Goal: Register for event/course

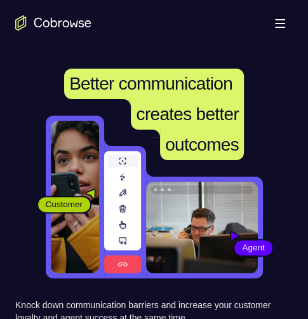
scroll to position [63, 0]
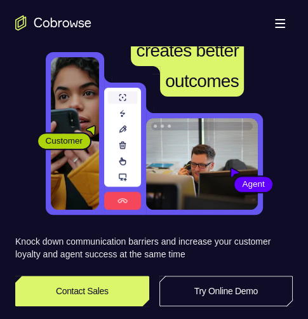
click at [237, 290] on link "Try Online Demo" at bounding box center [226, 290] width 134 height 30
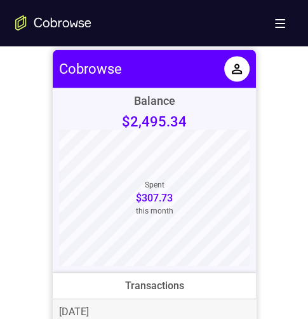
scroll to position [508, 0]
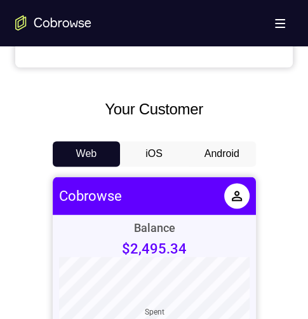
click at [222, 154] on button "Android" at bounding box center [222, 153] width 68 height 25
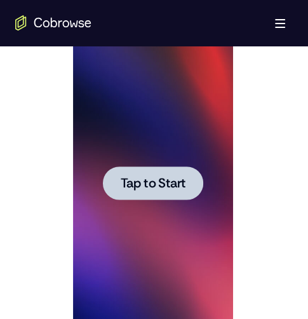
scroll to position [0, 0]
click at [122, 177] on span "Tap to Start" at bounding box center [153, 182] width 65 height 13
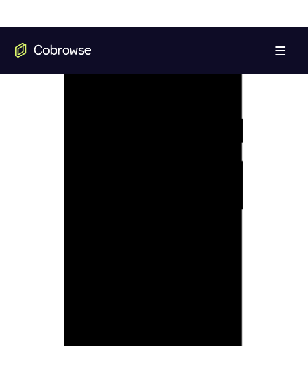
scroll to position [762, 0]
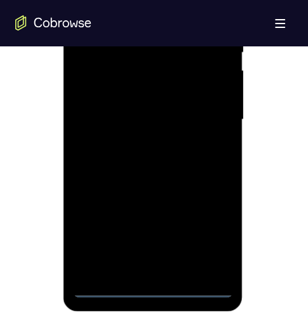
drag, startPoint x: 144, startPoint y: 286, endPoint x: 242, endPoint y: 249, distance: 104.2
click at [144, 286] on div at bounding box center [153, 119] width 160 height 355
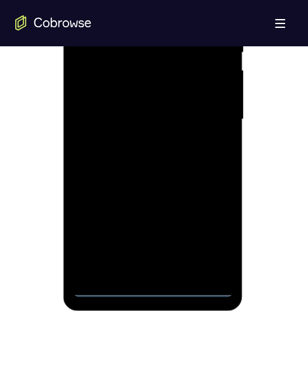
click at [137, 265] on div at bounding box center [153, 119] width 160 height 355
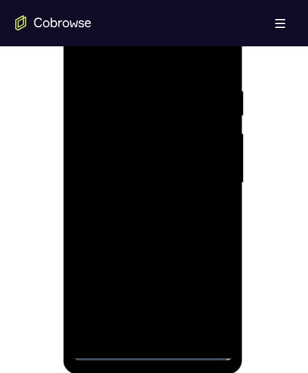
click at [143, 318] on div at bounding box center [153, 182] width 160 height 355
click at [96, 318] on div at bounding box center [153, 182] width 160 height 355
click at [156, 318] on div at bounding box center [153, 182] width 160 height 355
click at [155, 318] on div at bounding box center [153, 182] width 160 height 355
click at [168, 318] on div at bounding box center [153, 182] width 160 height 355
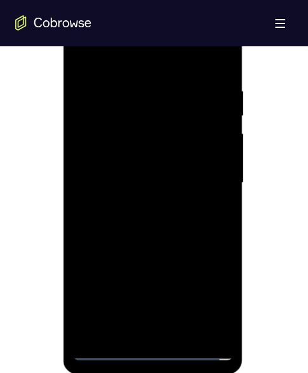
click at [117, 94] on div at bounding box center [153, 182] width 160 height 355
click at [148, 318] on div at bounding box center [153, 182] width 160 height 355
drag, startPoint x: 194, startPoint y: 153, endPoint x: 185, endPoint y: 143, distance: 13.5
click at [194, 122] on div at bounding box center [153, 182] width 160 height 355
drag, startPoint x: 173, startPoint y: 125, endPoint x: 180, endPoint y: 138, distance: 14.8
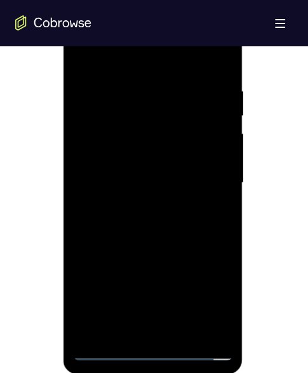
click at [174, 126] on div at bounding box center [153, 182] width 160 height 355
click at [159, 140] on div at bounding box center [153, 182] width 160 height 355
click at [142, 136] on div at bounding box center [153, 182] width 160 height 355
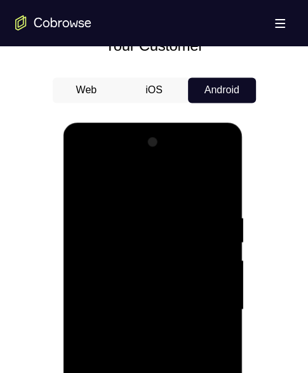
scroll to position [508, 0]
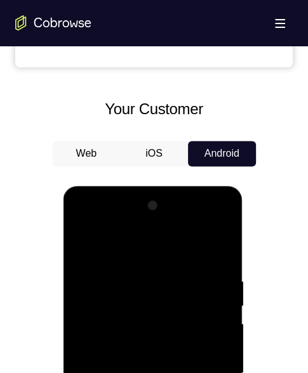
click at [208, 154] on button "Android" at bounding box center [222, 153] width 68 height 25
click at [216, 155] on button "Android" at bounding box center [222, 153] width 68 height 25
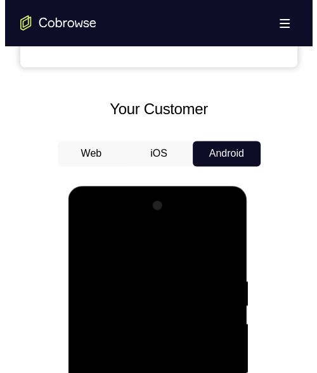
scroll to position [0, 0]
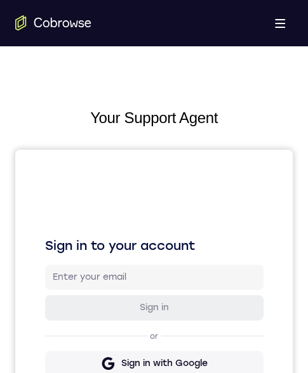
click at [279, 25] on button "Open main menu" at bounding box center [279, 22] width 25 height 25
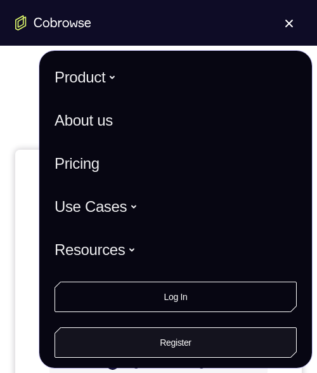
click at [178, 318] on link "Register" at bounding box center [176, 342] width 242 height 30
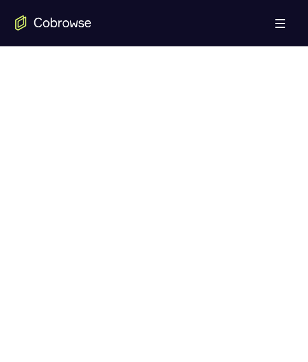
scroll to position [698, 0]
